Goal: Navigation & Orientation: Find specific page/section

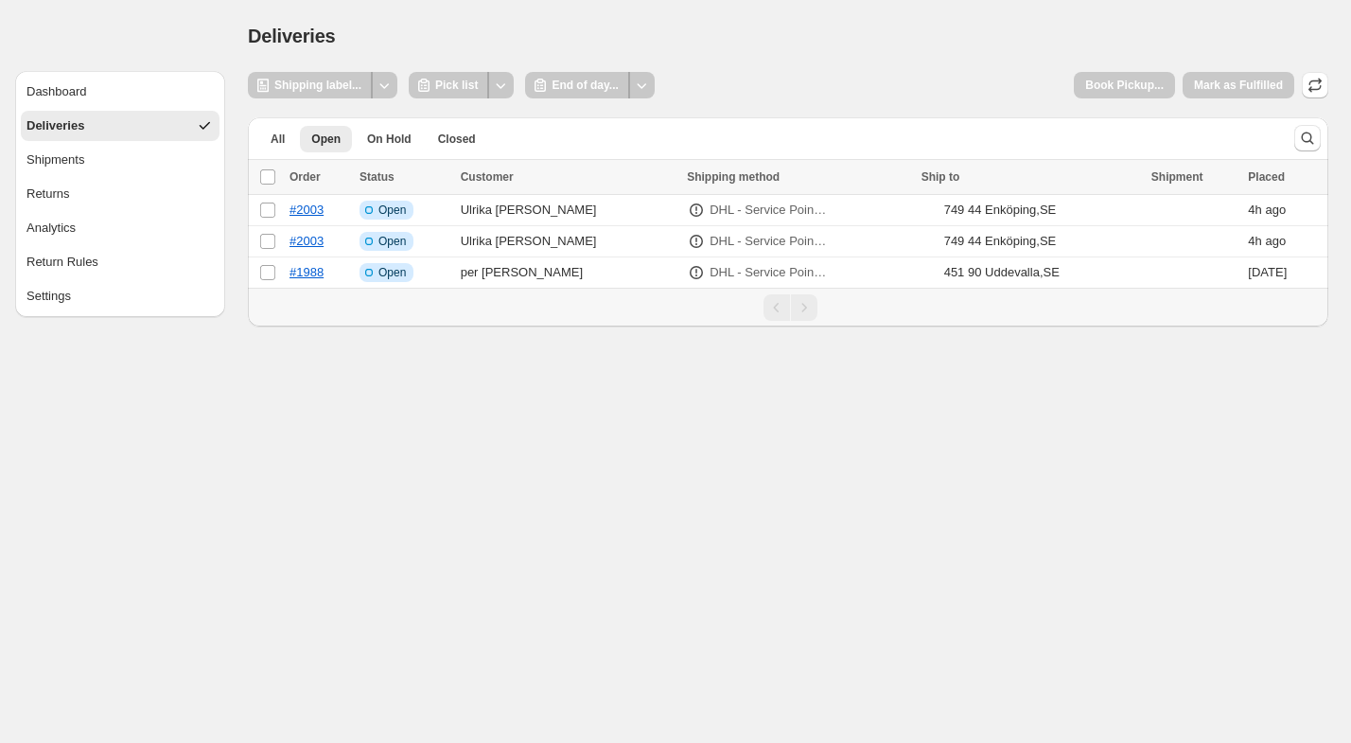
click at [222, 448] on body "**********" at bounding box center [675, 371] width 1351 height 743
click at [258, 213] on td "Select order" at bounding box center [266, 210] width 36 height 31
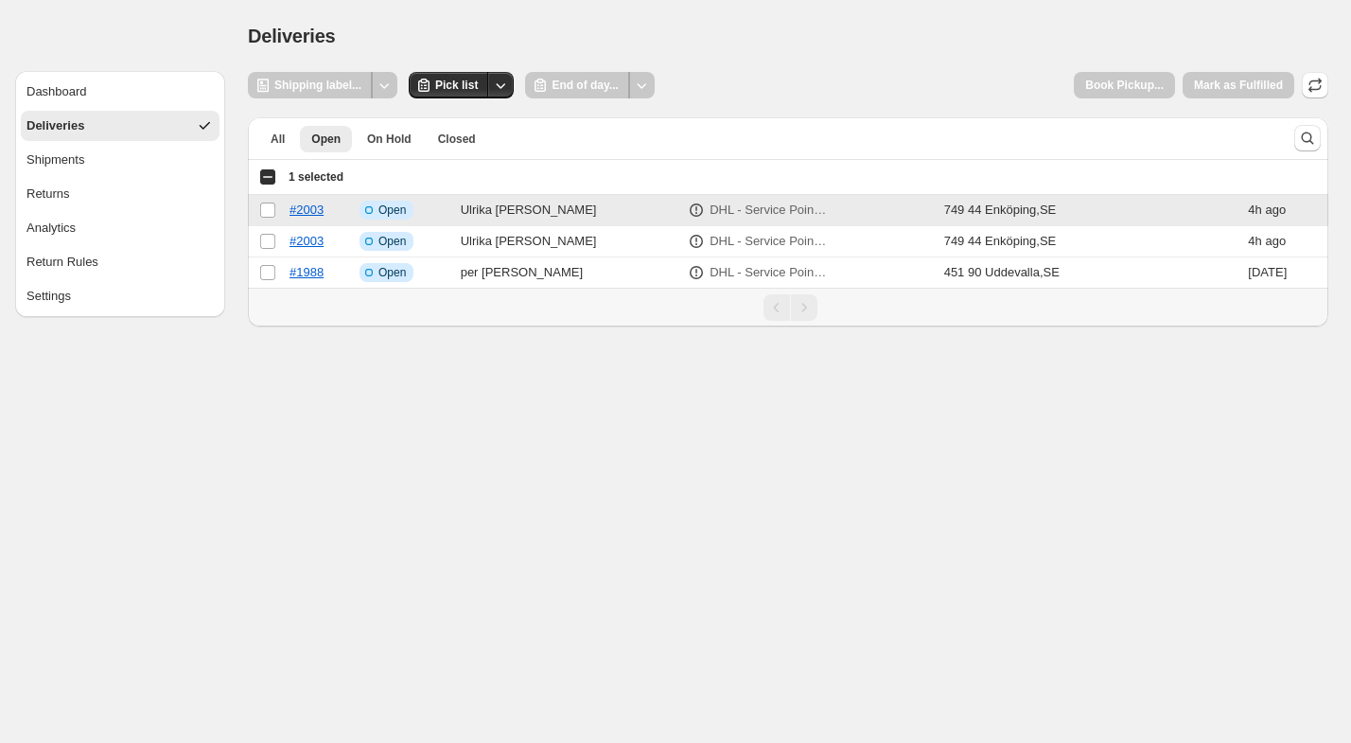
click at [258, 213] on td "Select order" at bounding box center [266, 210] width 36 height 31
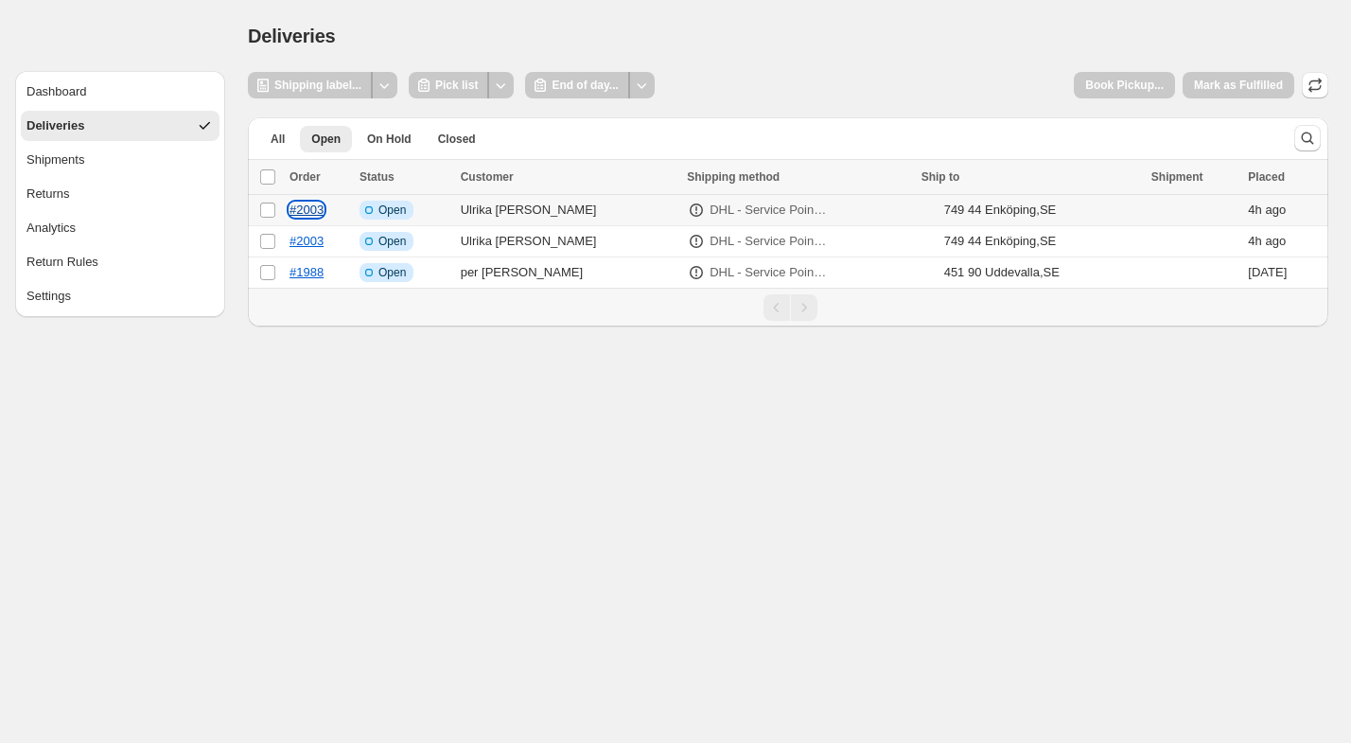
click at [321, 208] on link "#2003" at bounding box center [307, 210] width 34 height 14
click at [119, 239] on button "Analytics" at bounding box center [120, 228] width 199 height 30
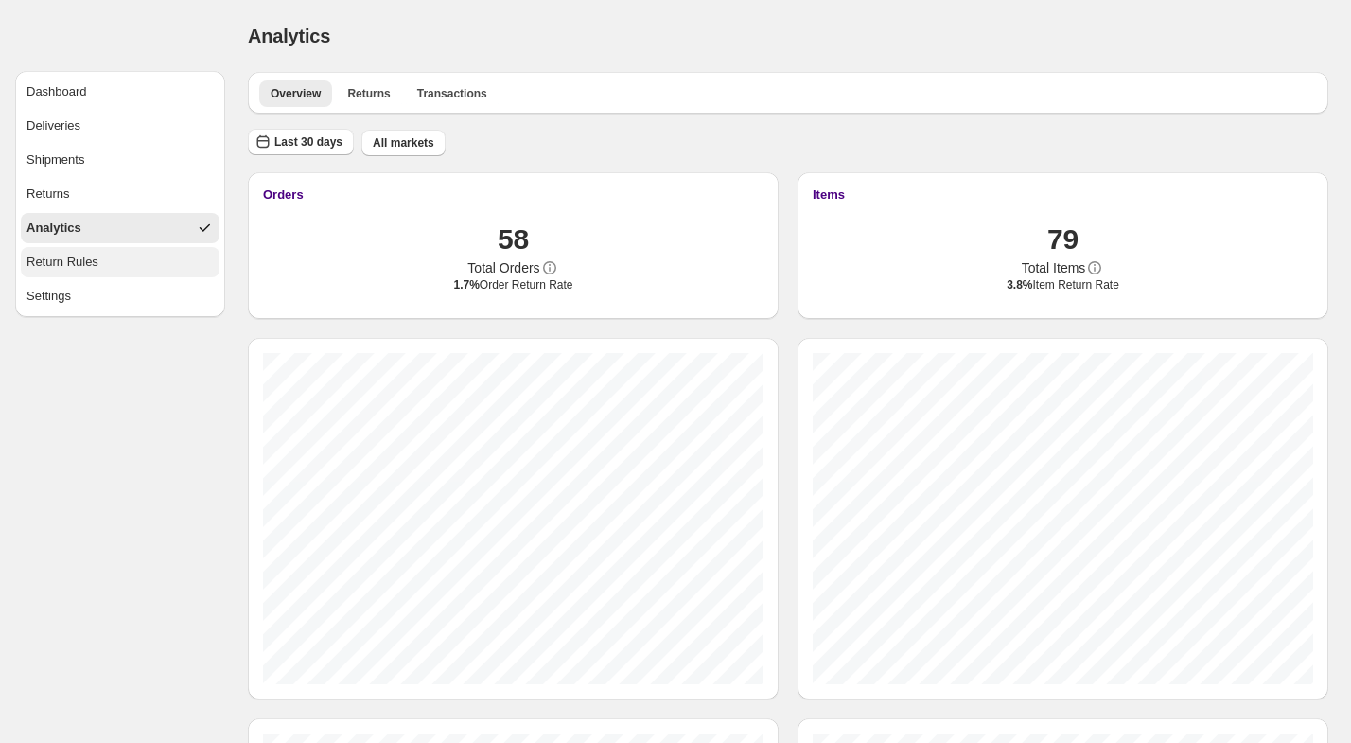
click at [97, 265] on div "Return Rules" at bounding box center [62, 262] width 72 height 19
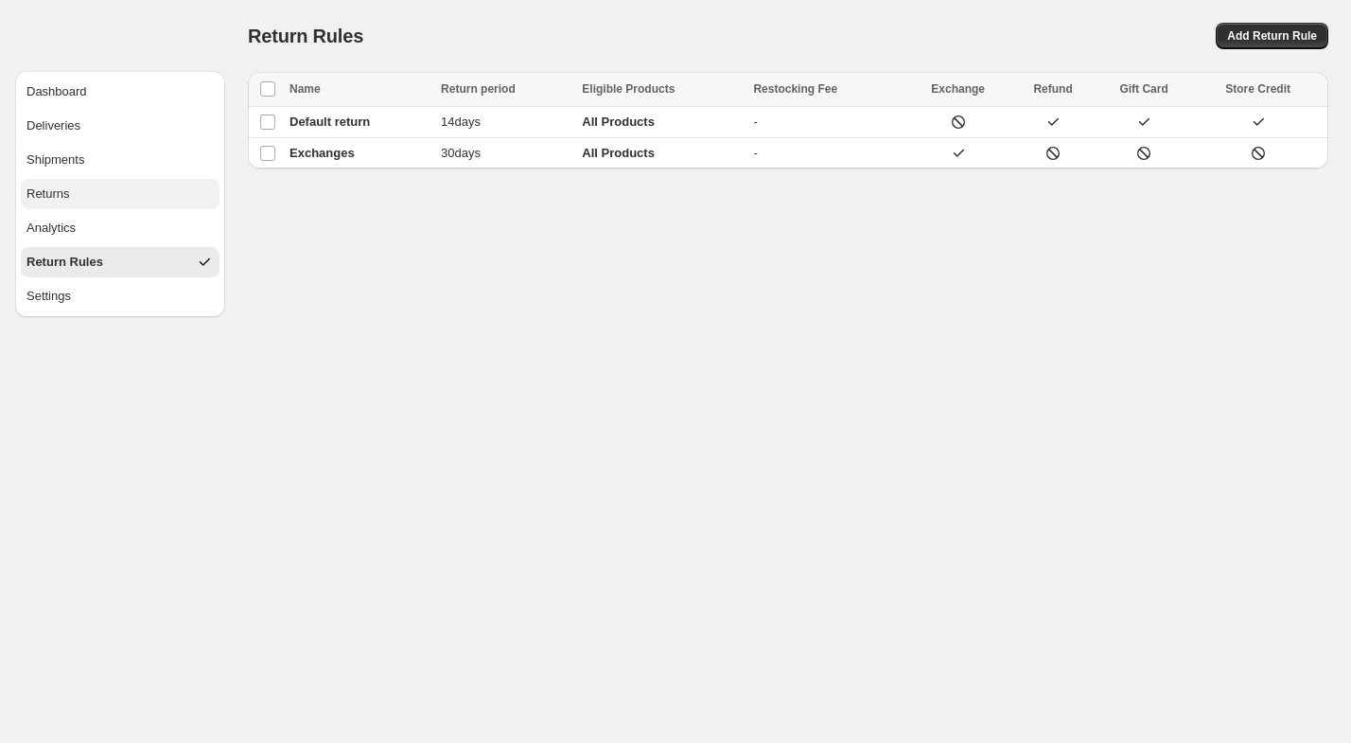
click at [97, 189] on button "Returns" at bounding box center [120, 194] width 199 height 30
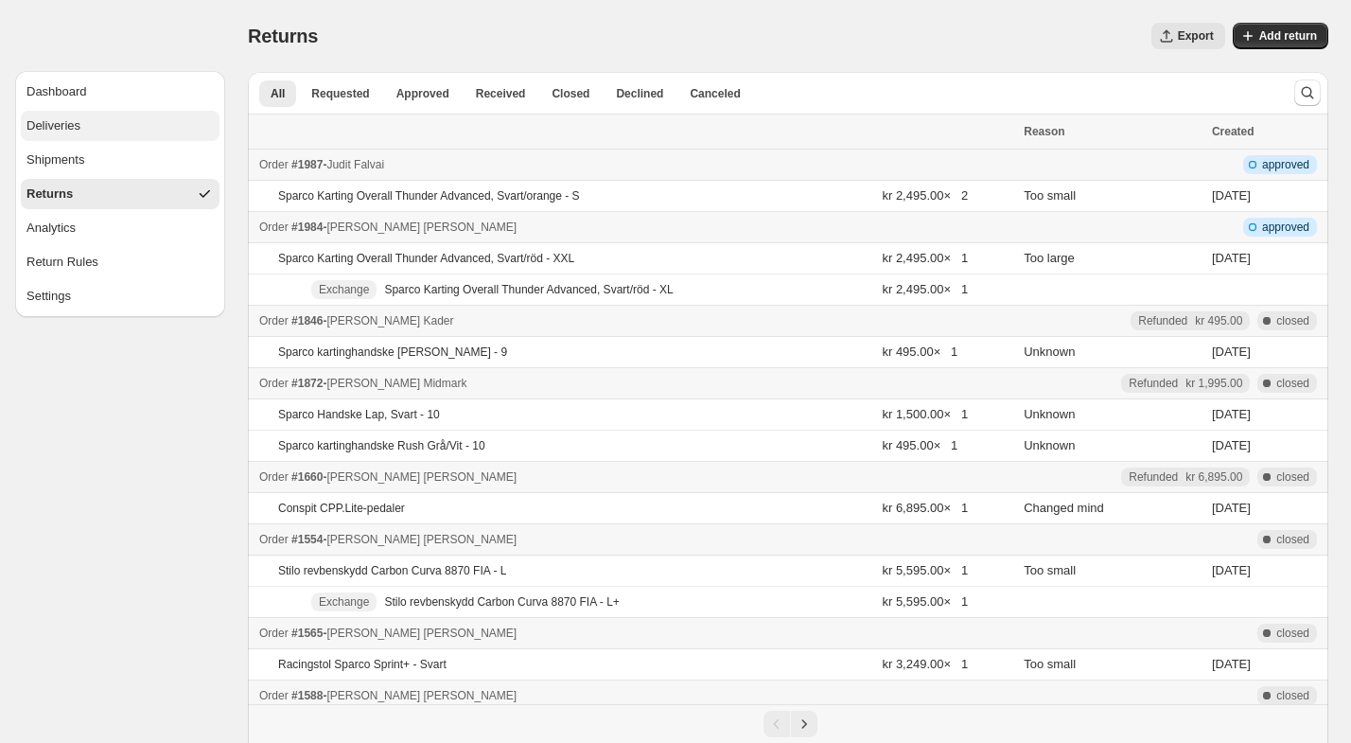
click at [102, 132] on button "Deliveries" at bounding box center [120, 126] width 199 height 30
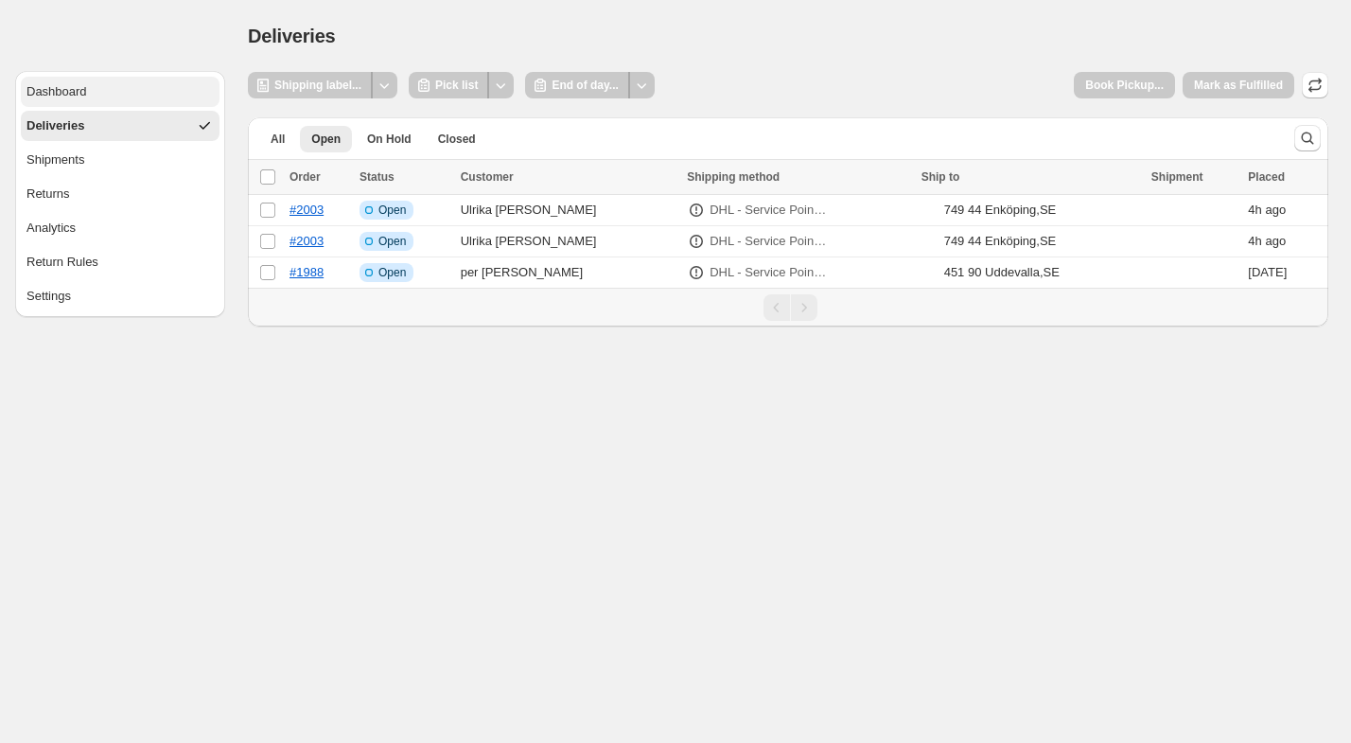
click at [100, 87] on button "Dashboard" at bounding box center [120, 92] width 199 height 30
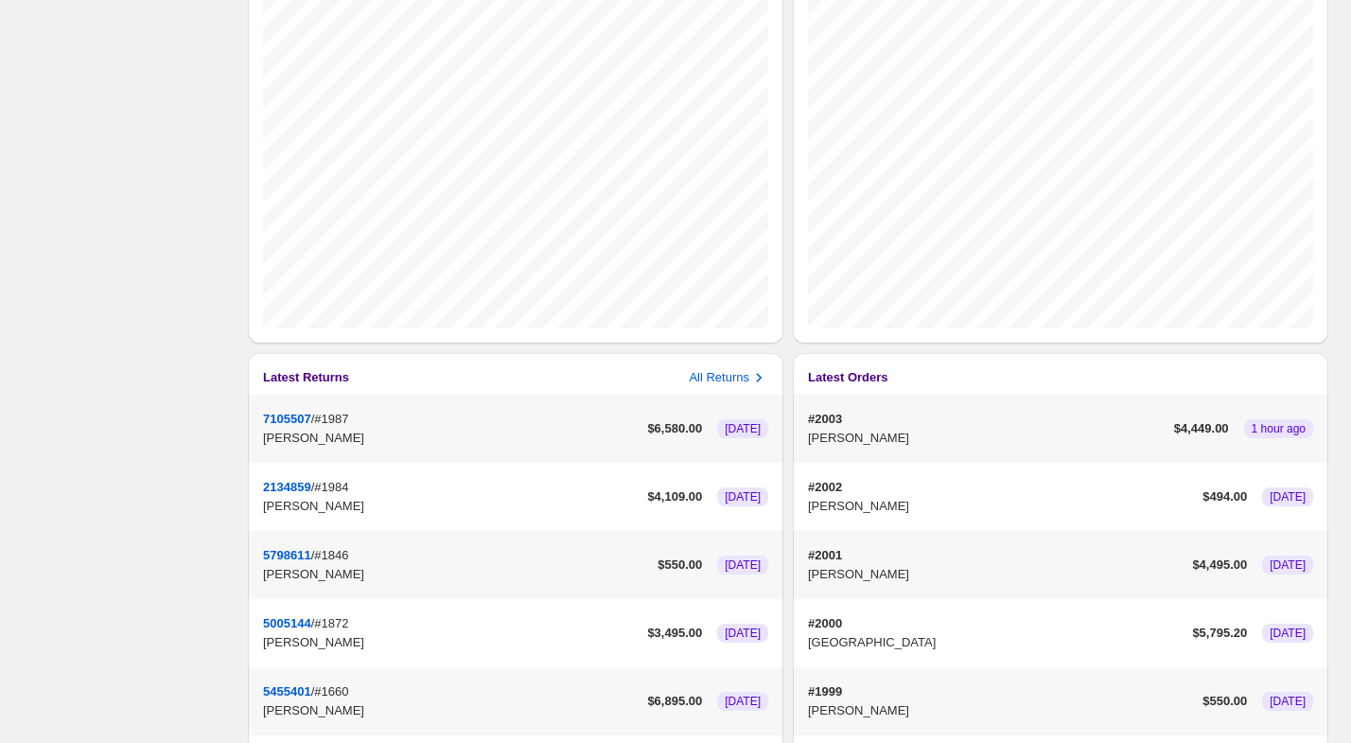
scroll to position [604, 0]
